Goal: Task Accomplishment & Management: Manage account settings

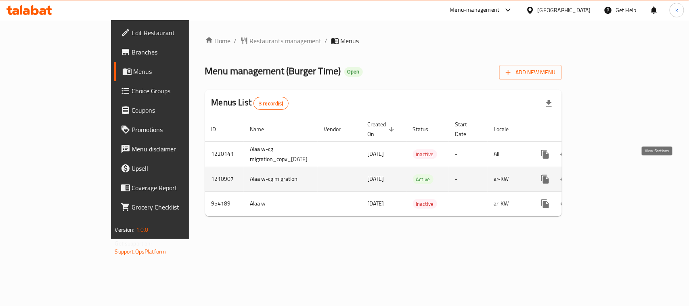
click at [608, 174] on icon "enhanced table" at bounding box center [603, 179] width 10 height 10
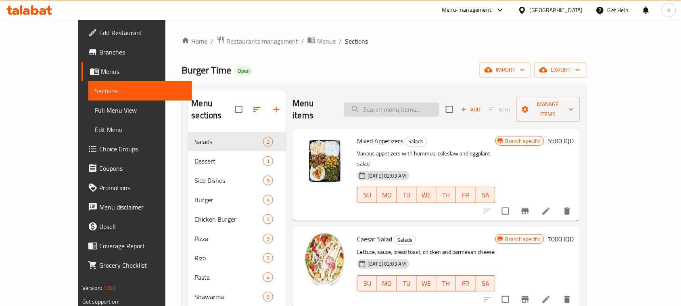
click at [401, 103] on input "search" at bounding box center [391, 109] width 95 height 14
paste input "BBQ Chicken Pizza"
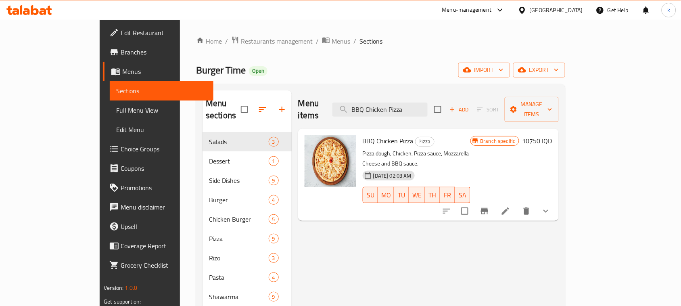
type input "BBQ Chicken Pizza"
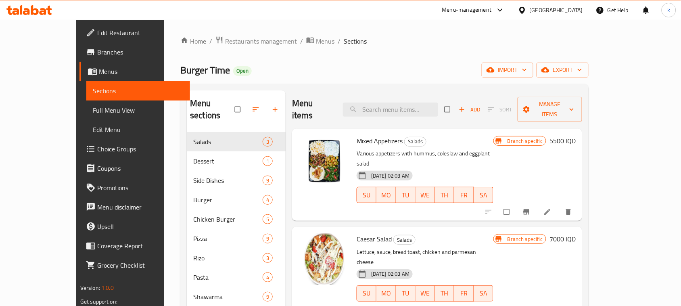
click at [93, 109] on span "Full Menu View" at bounding box center [138, 110] width 91 height 10
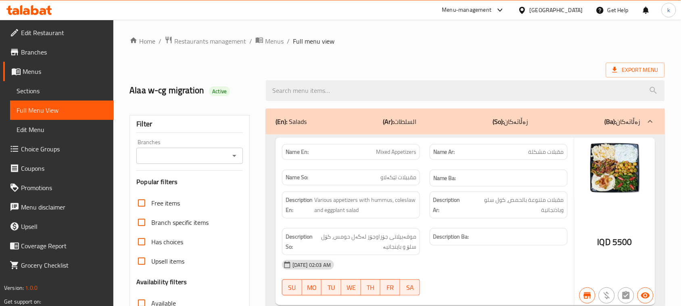
click at [23, 74] on span "Menus" at bounding box center [65, 72] width 85 height 10
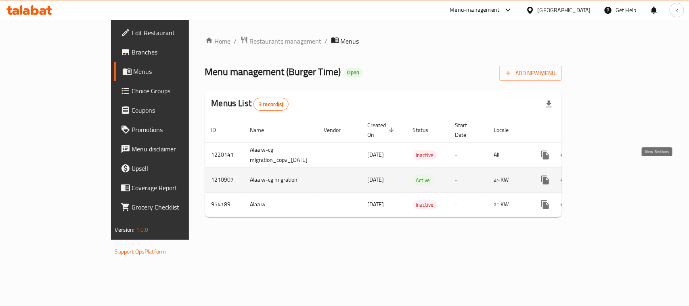
click at [608, 175] on icon "enhanced table" at bounding box center [603, 180] width 10 height 10
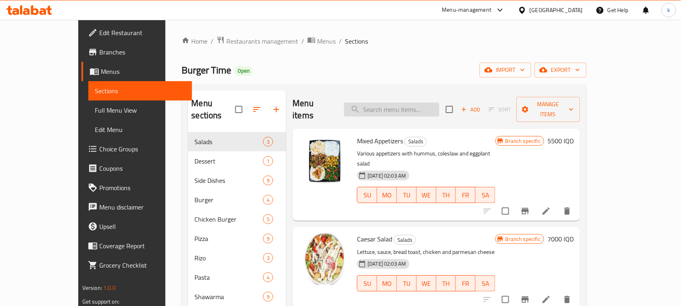
click at [411, 105] on input "search" at bounding box center [391, 109] width 95 height 14
paste input "BBQ Chicken Pizza"
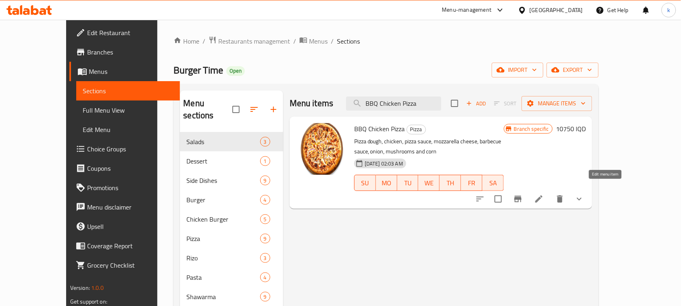
type input "BBQ Chicken Pizza"
click at [543, 195] on icon at bounding box center [538, 198] width 7 height 7
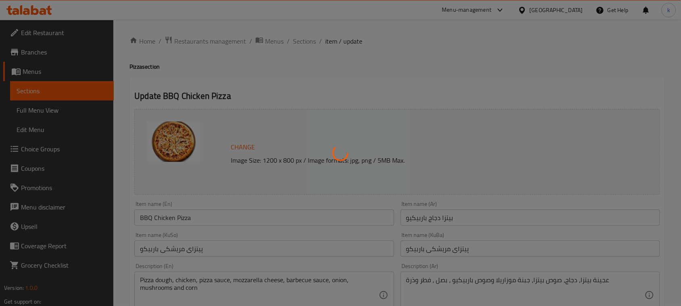
type input "الإضافات 1:"
type input "زیادە 1:"
type input "0"
type input "8"
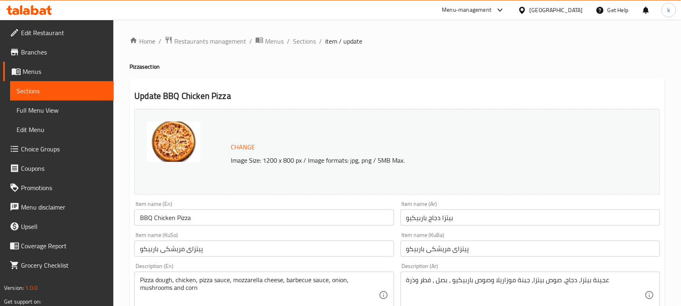
click at [309, 37] on span "Sections" at bounding box center [304, 41] width 23 height 10
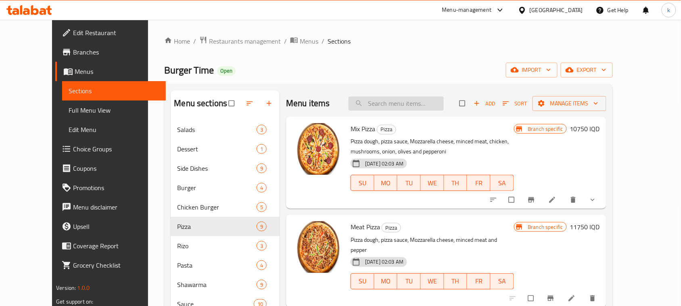
click at [395, 103] on input "search" at bounding box center [396, 103] width 95 height 14
paste input "BBQ Chicken Pizza"
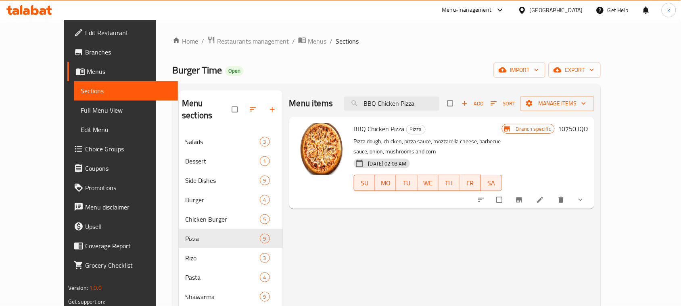
type input "BBQ Chicken Pizza"
click at [552, 202] on li at bounding box center [541, 199] width 23 height 13
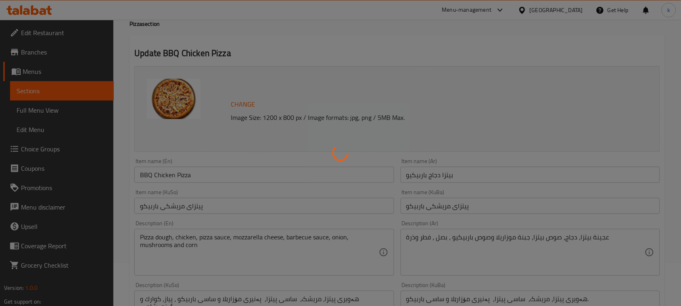
type input "الإضافات 1:"
type input "زیادە 1:"
type input "0"
type input "8"
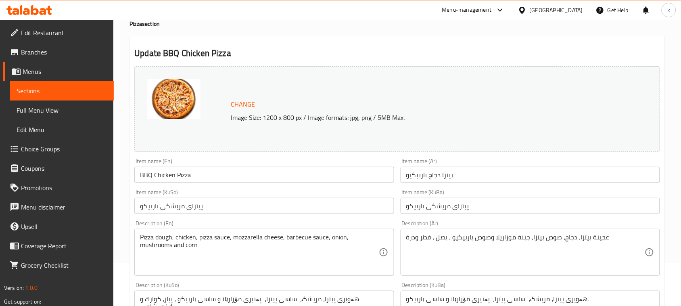
scroll to position [101, 0]
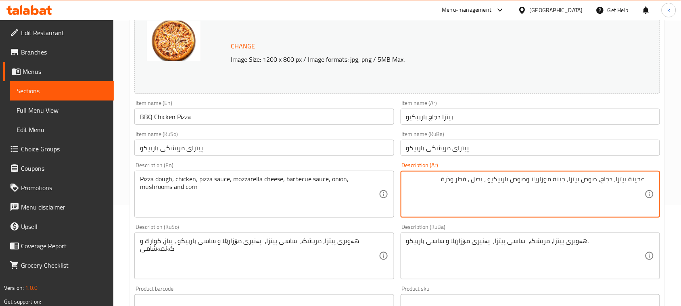
click at [529, 178] on textarea "عجينة بيتزا، دجاج، صوص بيتزا، جبنة موزاريلا وصوص باربيكيو ، بصل ، فطر وذرة" at bounding box center [525, 194] width 238 height 38
click at [487, 180] on textarea "عجينة بيتزا، دجاج، صوص بيتزا، جبنة موزاريلا، صوص باربيكيو ، بصل ، فطر وذرة" at bounding box center [525, 194] width 238 height 38
click at [475, 182] on textarea "عجينة بيتزا، دجاج، صوص بيتزا، جبنة موزاريلا، صوص باربيكيو، بصل ، فطر وذرة" at bounding box center [525, 194] width 238 height 38
type textarea "عجينة بيتزا، دجاج، صوص بيتزا، جبنة موزاريلا، صوص باربيكيو، بصل، فطر وذرة"
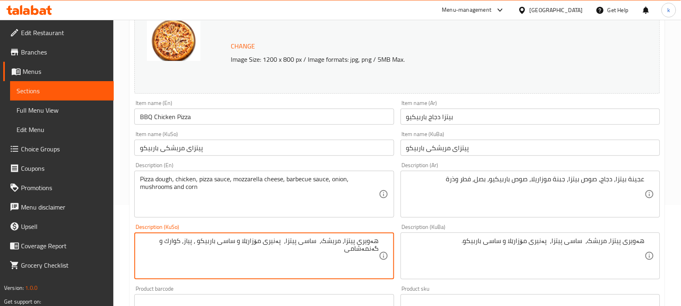
click at [343, 241] on textarea "هەویری پیتزا، مریشک، ساسی پیتزا، پەنیری مۆزارێلا و ساسی باربیکو ، پیاز، کوارك و…" at bounding box center [259, 256] width 238 height 38
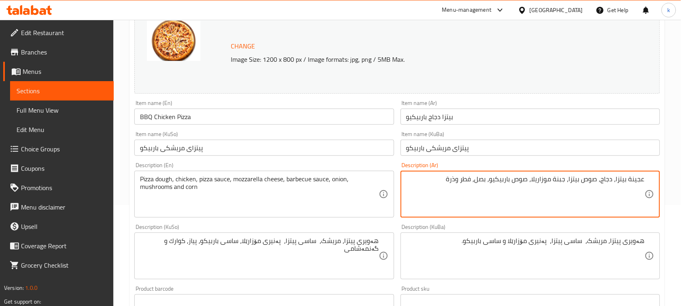
click at [467, 180] on textarea "عجينة بيتزا، دجاج، صوص بيتزا، جبنة موزاريلا، صوص باربيكيو، بصل، فطر وذرة" at bounding box center [525, 194] width 238 height 38
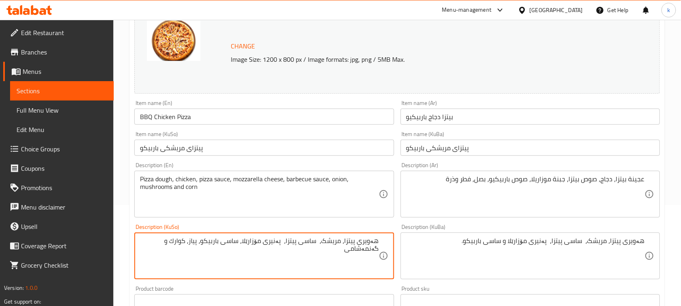
click at [184, 242] on textarea "هەویری پیتزا، مریشک، ساسی پیتزا، پەنیری مۆزارێلا، ساسی باربیکو، پیاز، کوارك و گ…" at bounding box center [259, 256] width 238 height 38
paste textarea "گ"
drag, startPoint x: 360, startPoint y: 254, endPoint x: 405, endPoint y: 241, distance: 46.2
click at [403, 243] on div "Change Image Size: 1200 x 800 px / Image formats: jpg, png / 5MB Max. Item name…" at bounding box center [397, 231] width 532 height 452
type textarea "هەویری پیتزا، مریشک، ساسی پیتزا، پەنیری مۆزارێلا، ساسی باربیکو، پیاز، کوارگ و گ…"
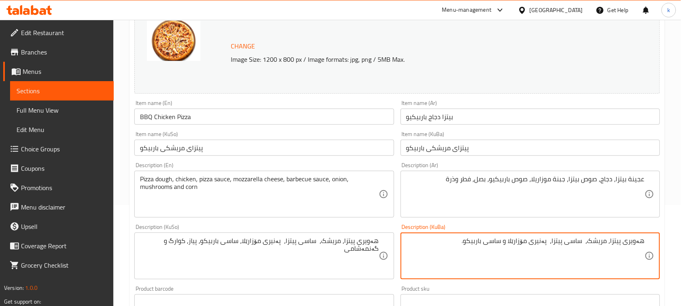
click at [477, 246] on textarea "هەویری پیتزا، مریشک، ساسی پیتزا، پەنیری مۆزارێلا و ساسی باربیکو." at bounding box center [525, 256] width 238 height 38
paste textarea "، ساسی باربیکو، پیاز، کوارگ و گەنمەشامی"
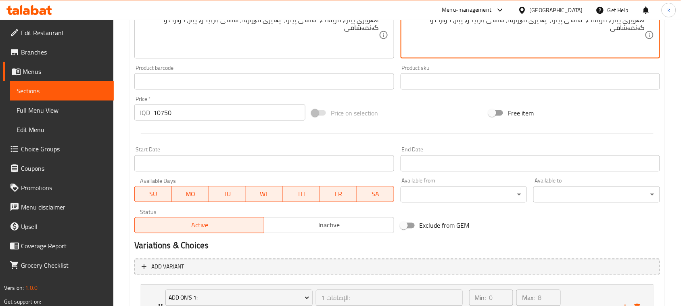
scroll to position [401, 0]
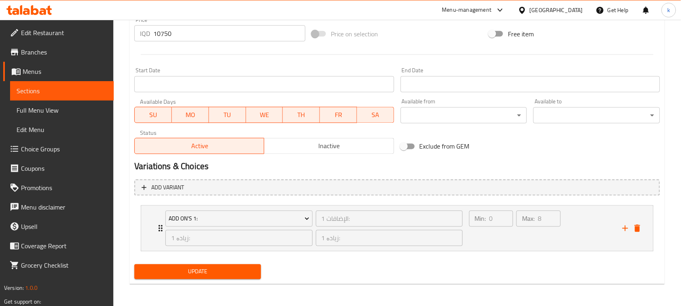
type textarea "هەویری پیتزا، مریشک، ساسی پیتزا، پەنیری مۆزارێلا، ساسی باربیکو، پیاز، کوارگ و گ…"
click at [216, 271] on span "Update" at bounding box center [198, 272] width 114 height 10
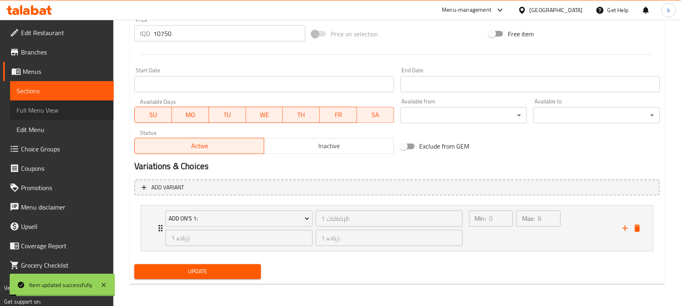
click at [38, 114] on span "Full Menu View" at bounding box center [62, 110] width 91 height 10
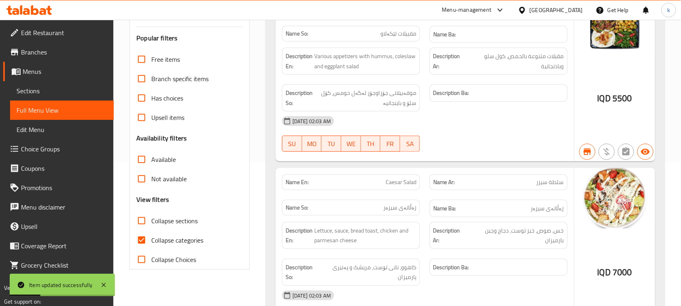
scroll to position [98, 0]
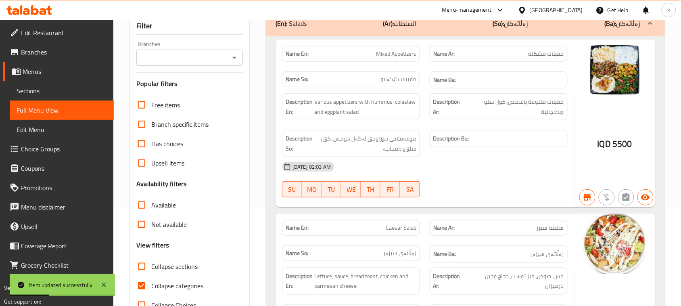
click at [142, 284] on input "Collapse categories" at bounding box center [141, 285] width 19 height 19
checkbox input "false"
click at [232, 59] on icon "Open" at bounding box center [235, 58] width 10 height 10
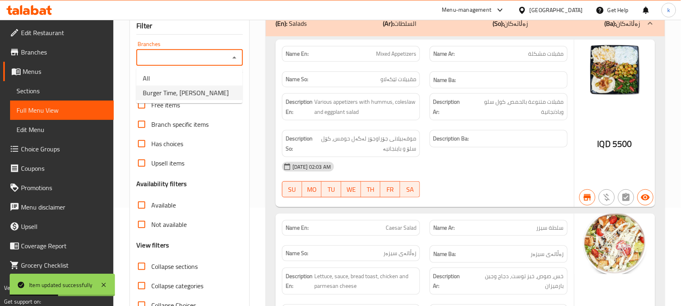
click at [196, 98] on li "Burger Time, Khanzad" at bounding box center [189, 93] width 106 height 15
type input "Burger Time, Khanzad"
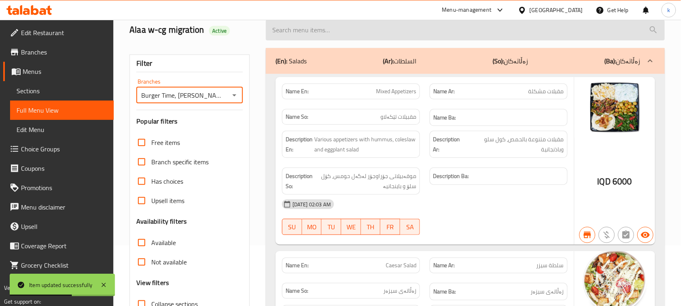
scroll to position [0, 0]
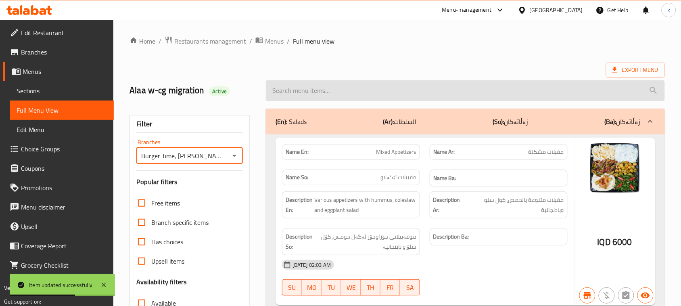
click at [295, 90] on input "search" at bounding box center [465, 90] width 399 height 21
click at [299, 93] on input "search" at bounding box center [465, 90] width 399 height 21
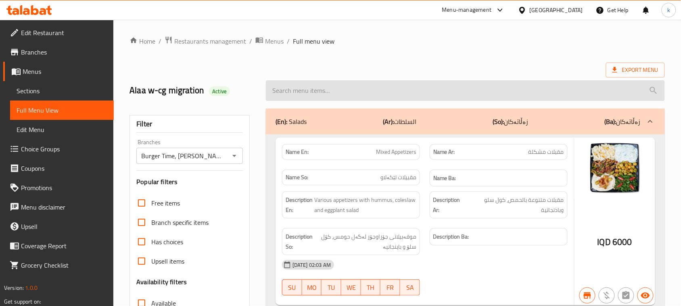
click at [299, 93] on input "search" at bounding box center [465, 90] width 399 height 21
paste input "BBQ Chicken Pizza"
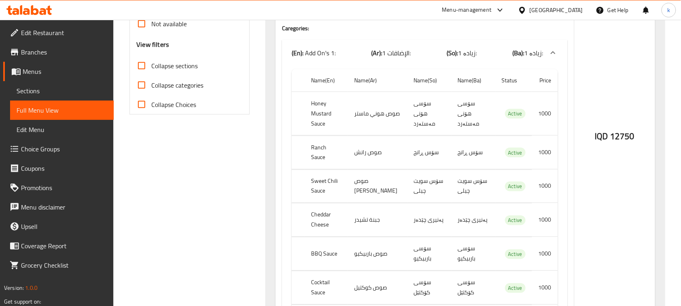
scroll to position [299, 0]
type input "BBQ Chicken Pizza"
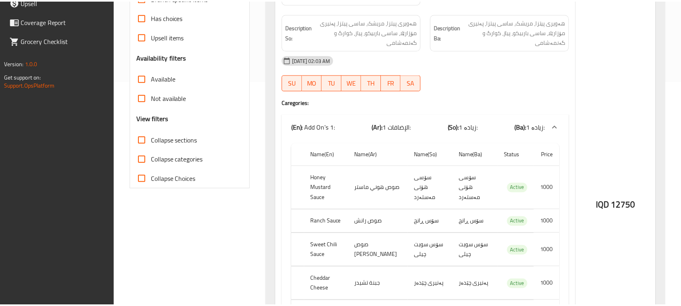
scroll to position [371, 0]
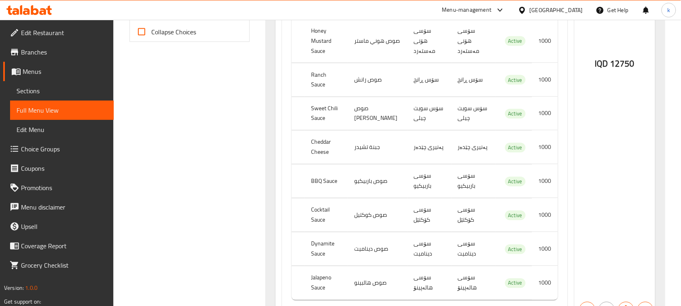
click at [31, 4] on div at bounding box center [29, 10] width 58 height 16
click at [35, 13] on icon at bounding box center [35, 10] width 8 height 10
